Goal: Information Seeking & Learning: Learn about a topic

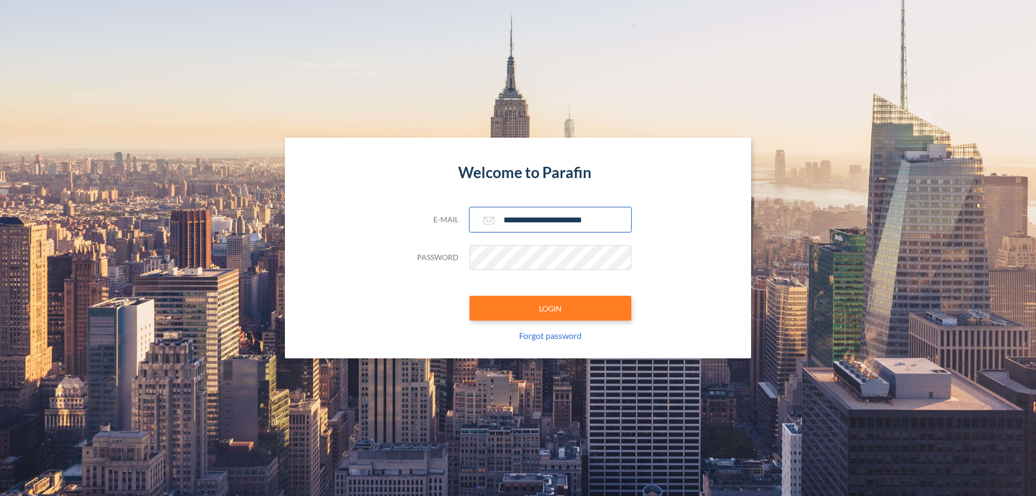
type input "**********"
click at [550, 308] on button "LOGIN" at bounding box center [551, 308] width 162 height 25
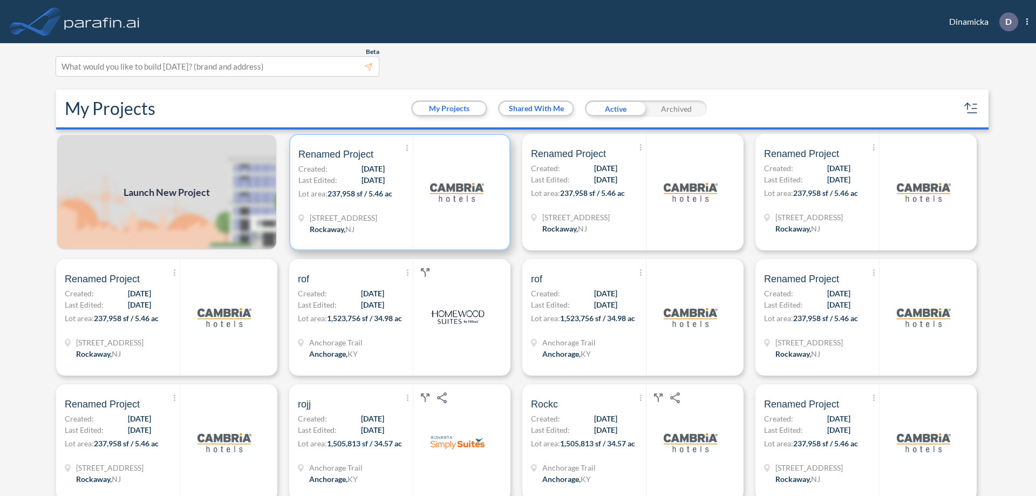
scroll to position [3, 0]
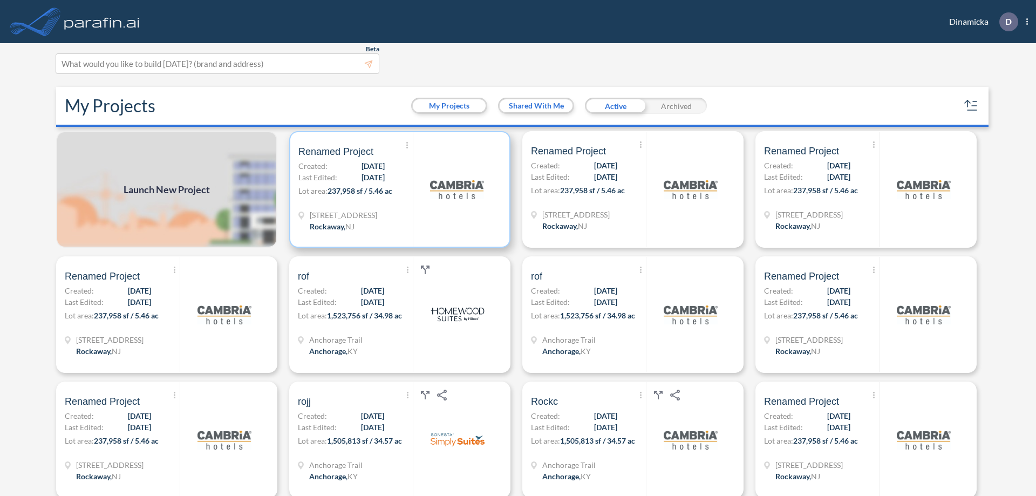
click at [398, 189] on p "Lot area: 237,958 sf / 5.46 ac" at bounding box center [355, 193] width 114 height 16
